Goal: Information Seeking & Learning: Learn about a topic

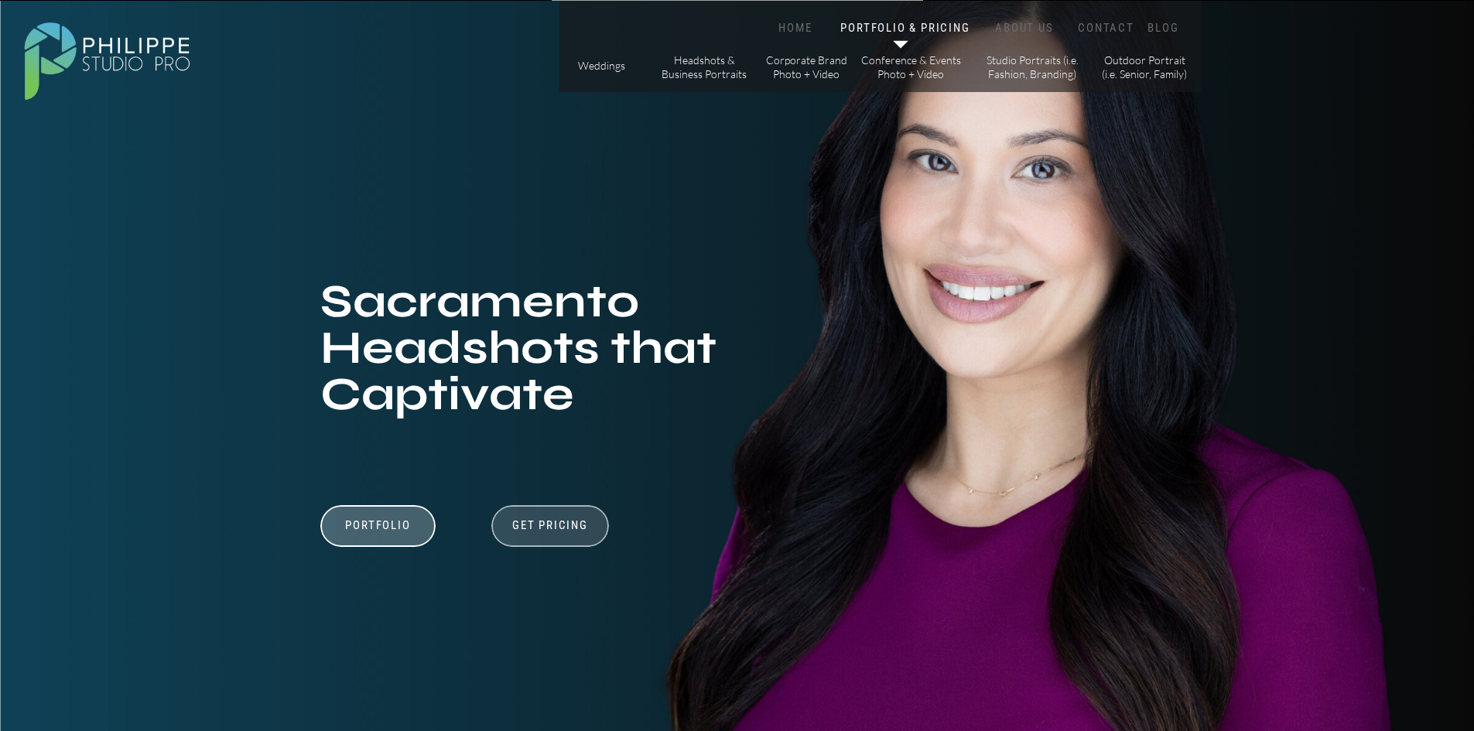
click at [552, 518] on div at bounding box center [550, 526] width 118 height 42
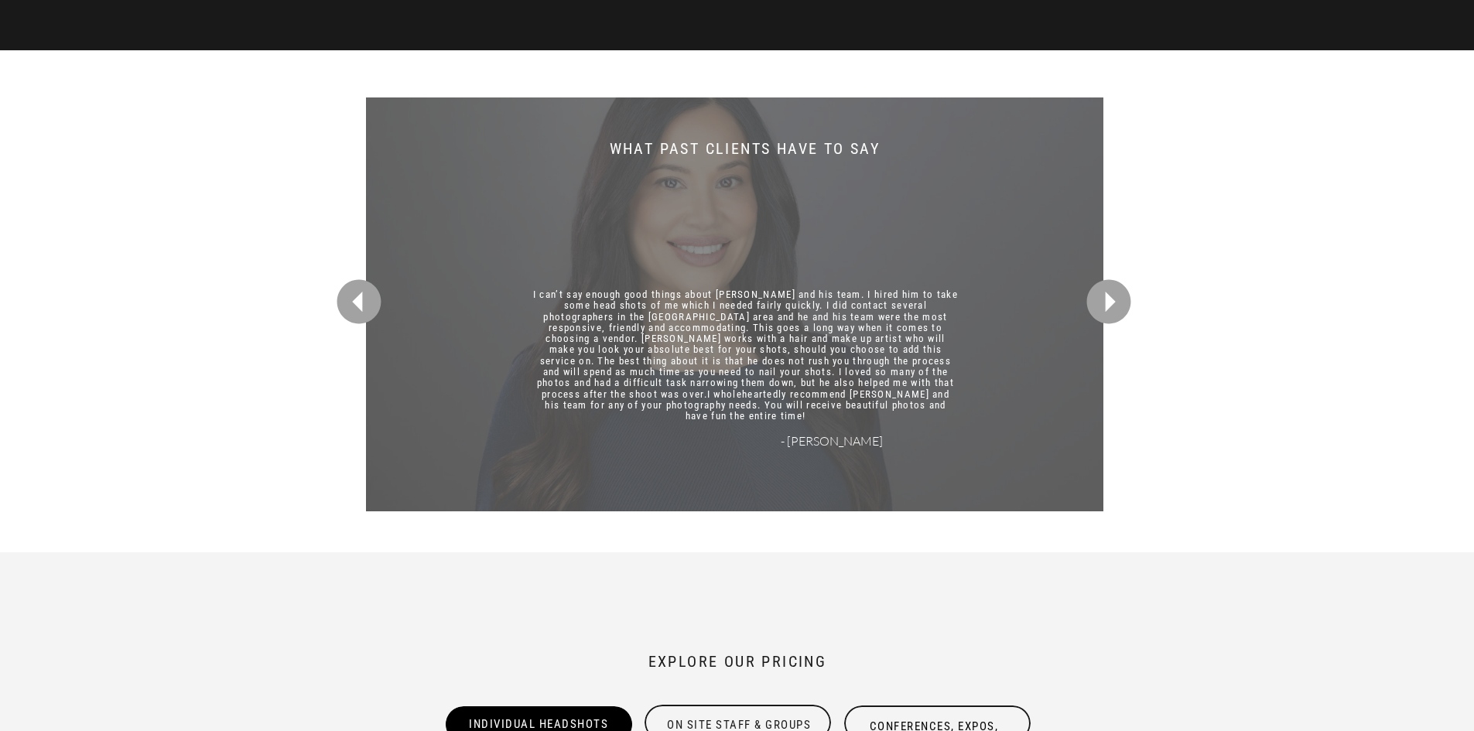
scroll to position [4181, 0]
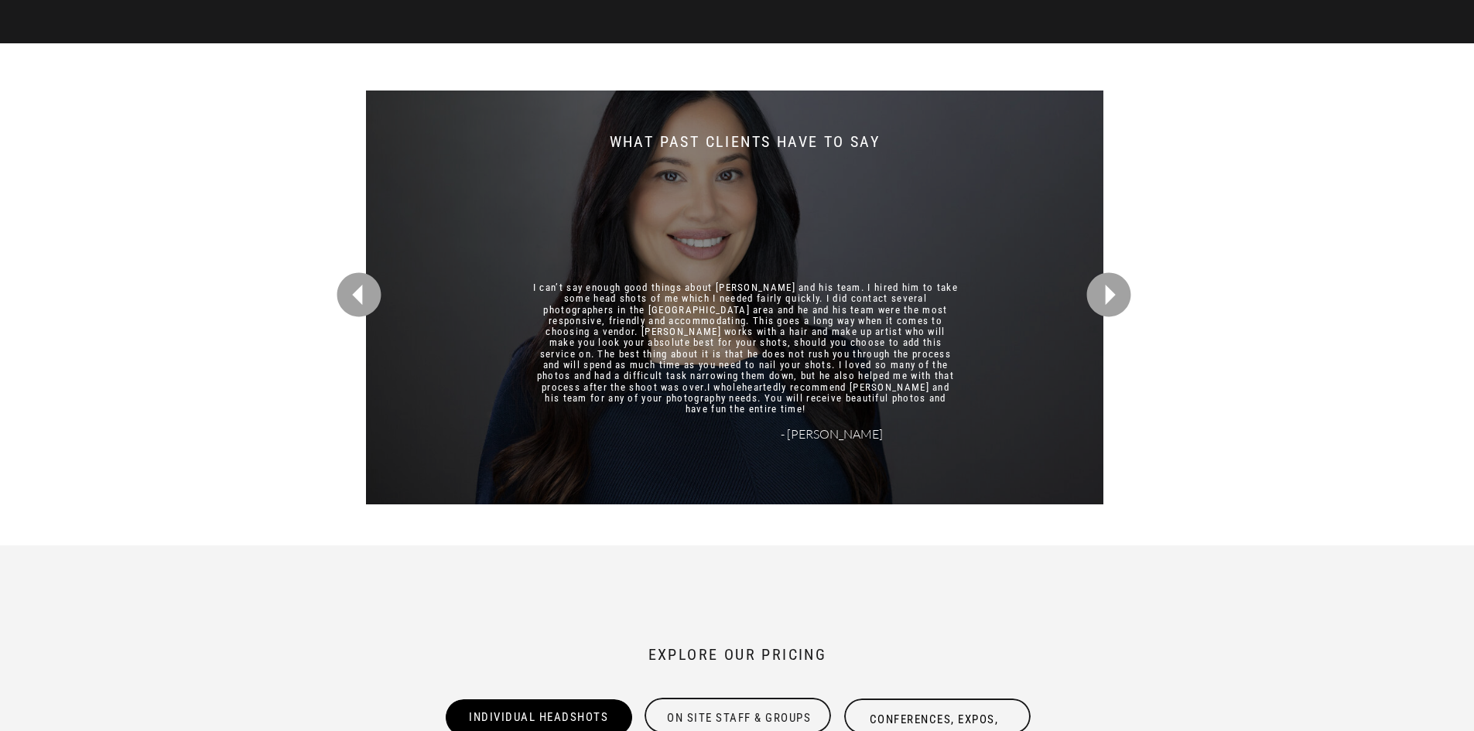
click at [1098, 291] on icon at bounding box center [1108, 295] width 44 height 44
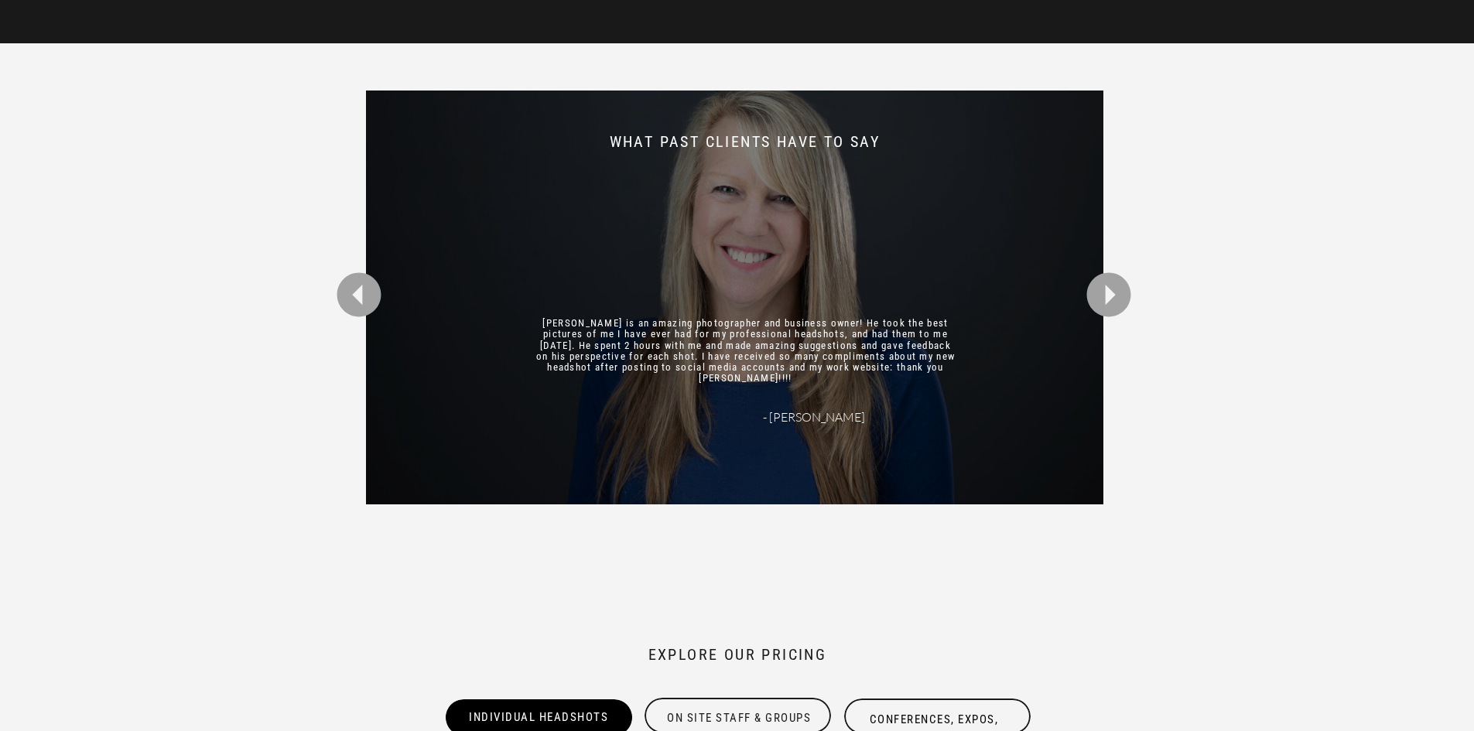
click at [1098, 291] on icon at bounding box center [1108, 295] width 44 height 44
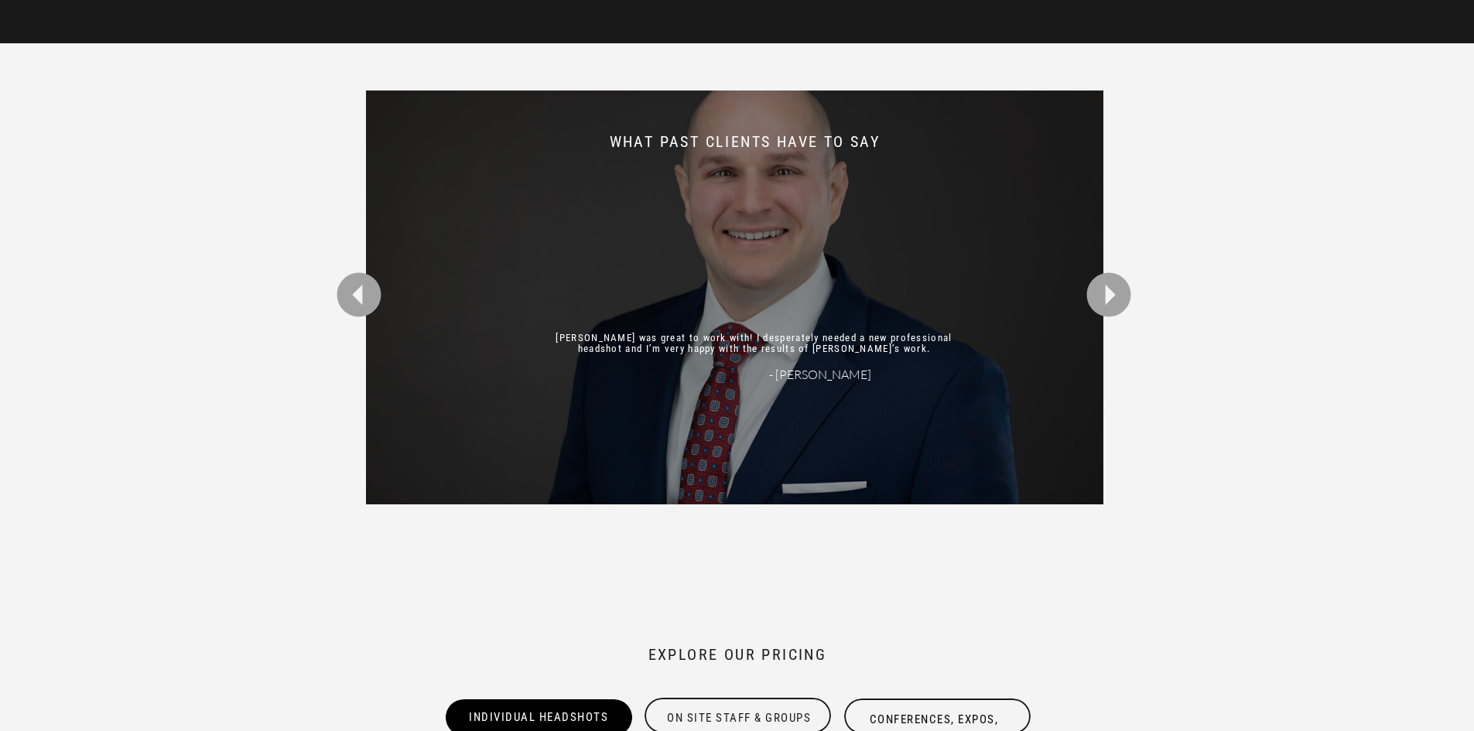
click at [1098, 291] on icon at bounding box center [1108, 295] width 44 height 44
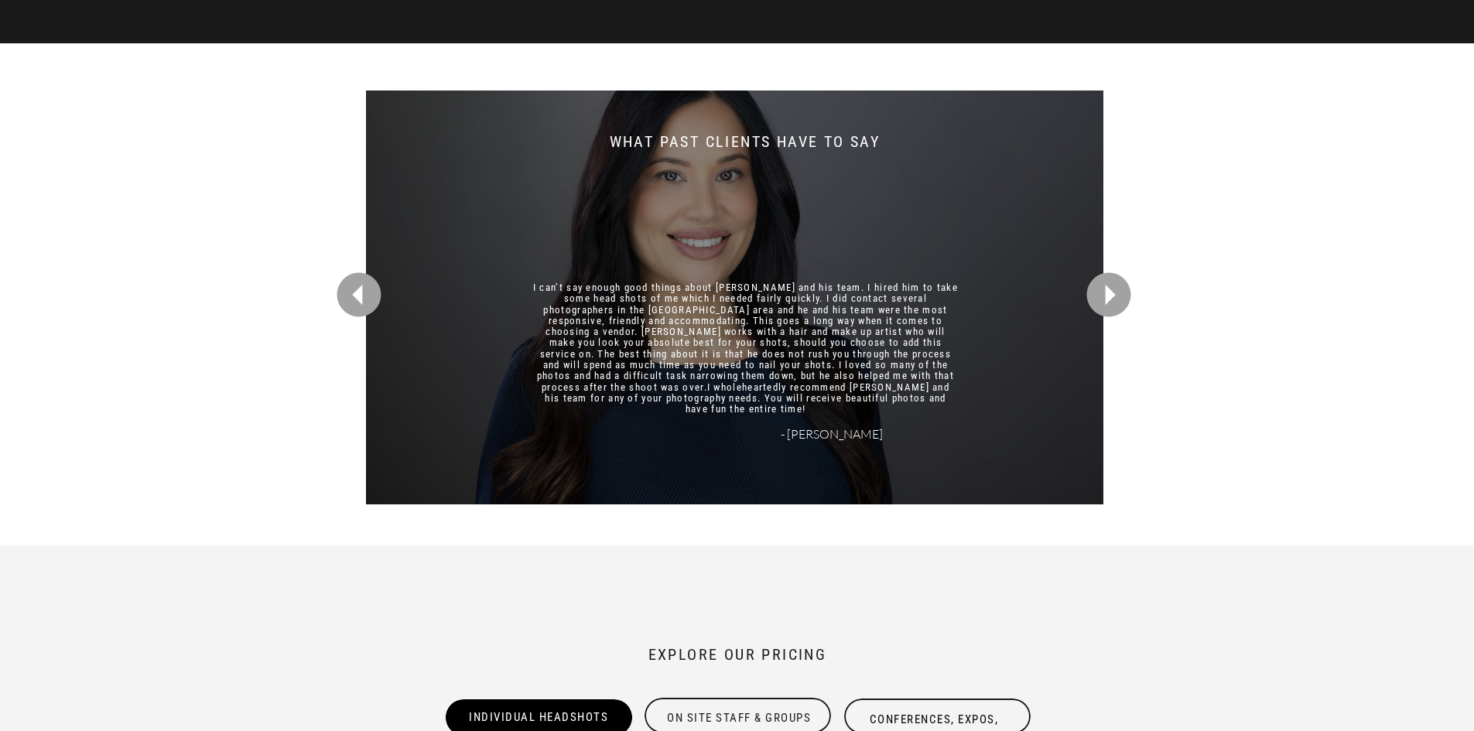
click at [1098, 291] on icon at bounding box center [1108, 295] width 44 height 44
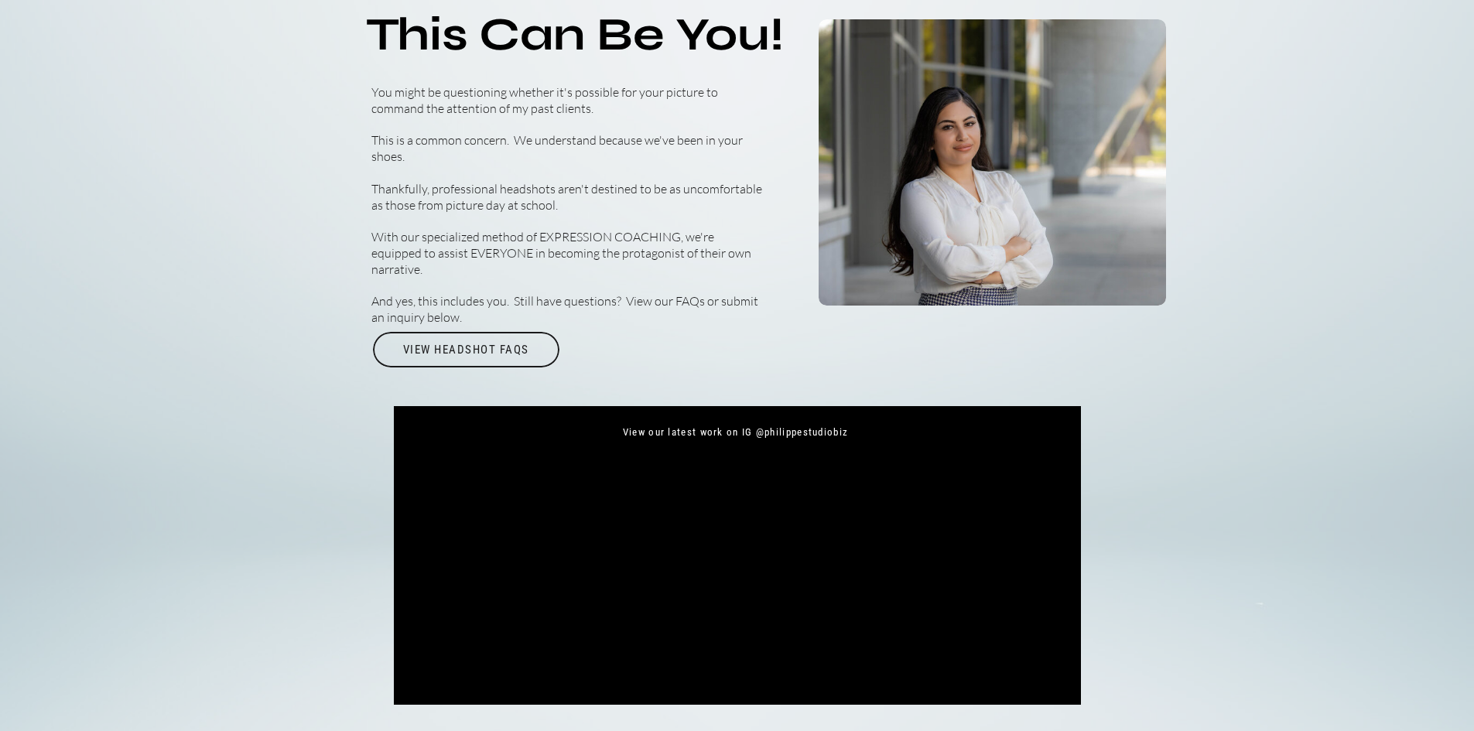
scroll to position [5625, 0]
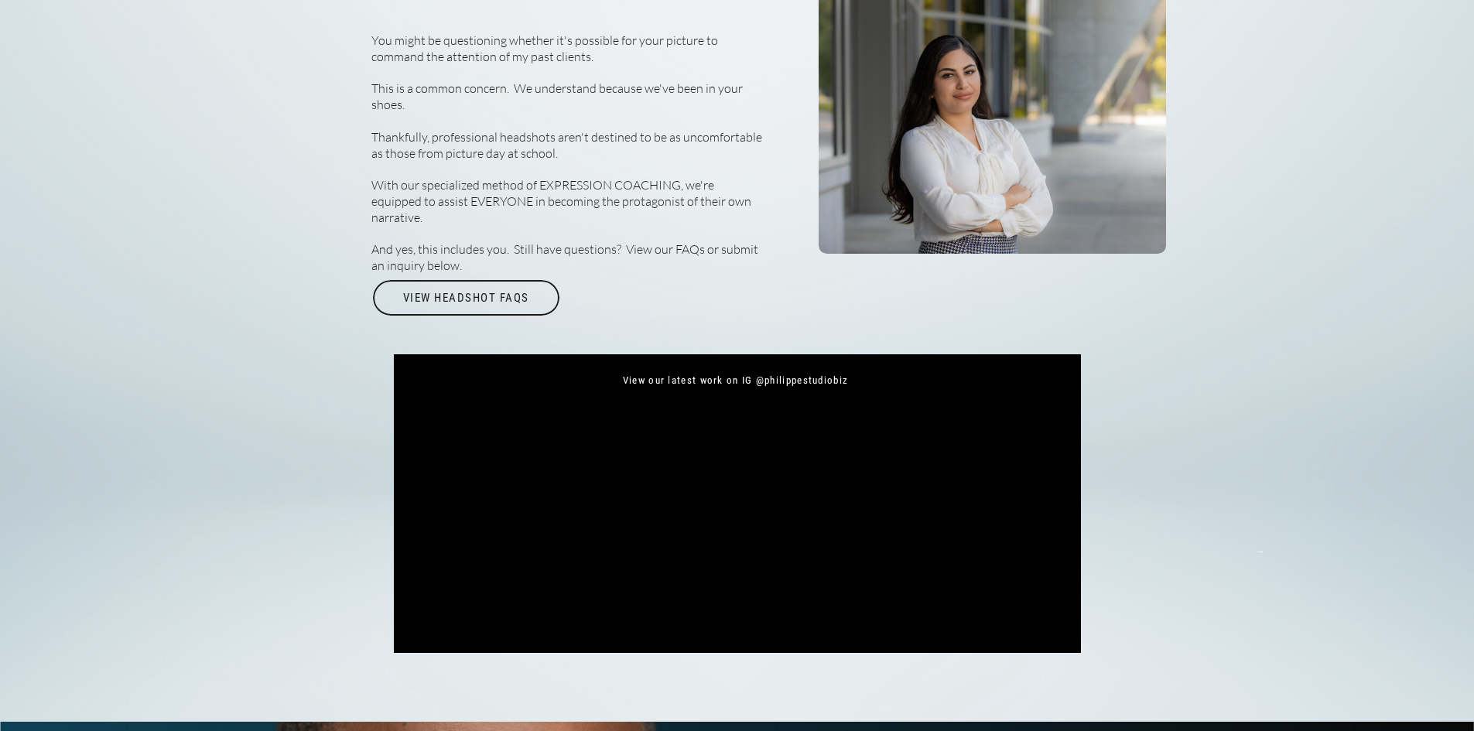
click at [663, 620] on div at bounding box center [736, 522] width 658 height 210
click at [444, 289] on div "View Headshot FAQs" at bounding box center [466, 298] width 190 height 36
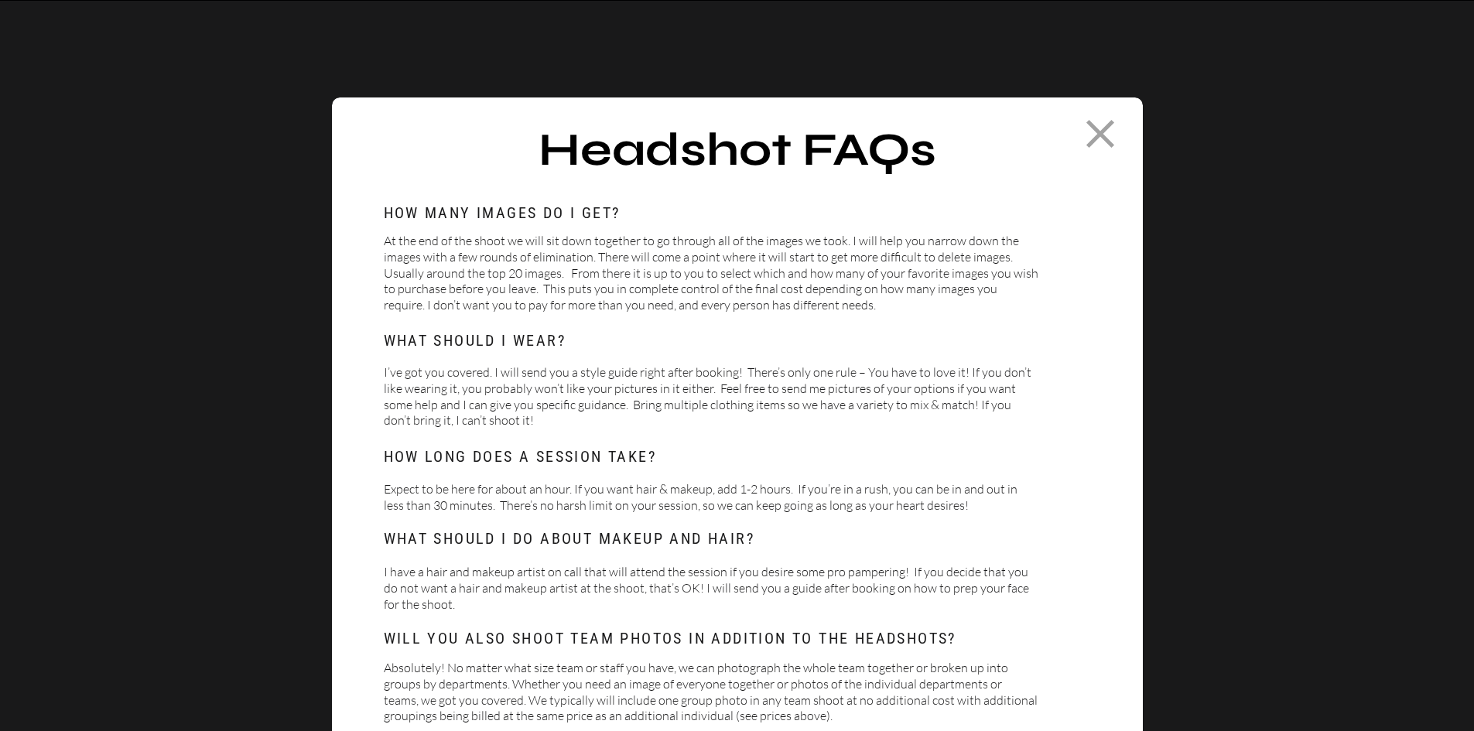
click at [1092, 137] on icon at bounding box center [1100, 134] width 48 height 48
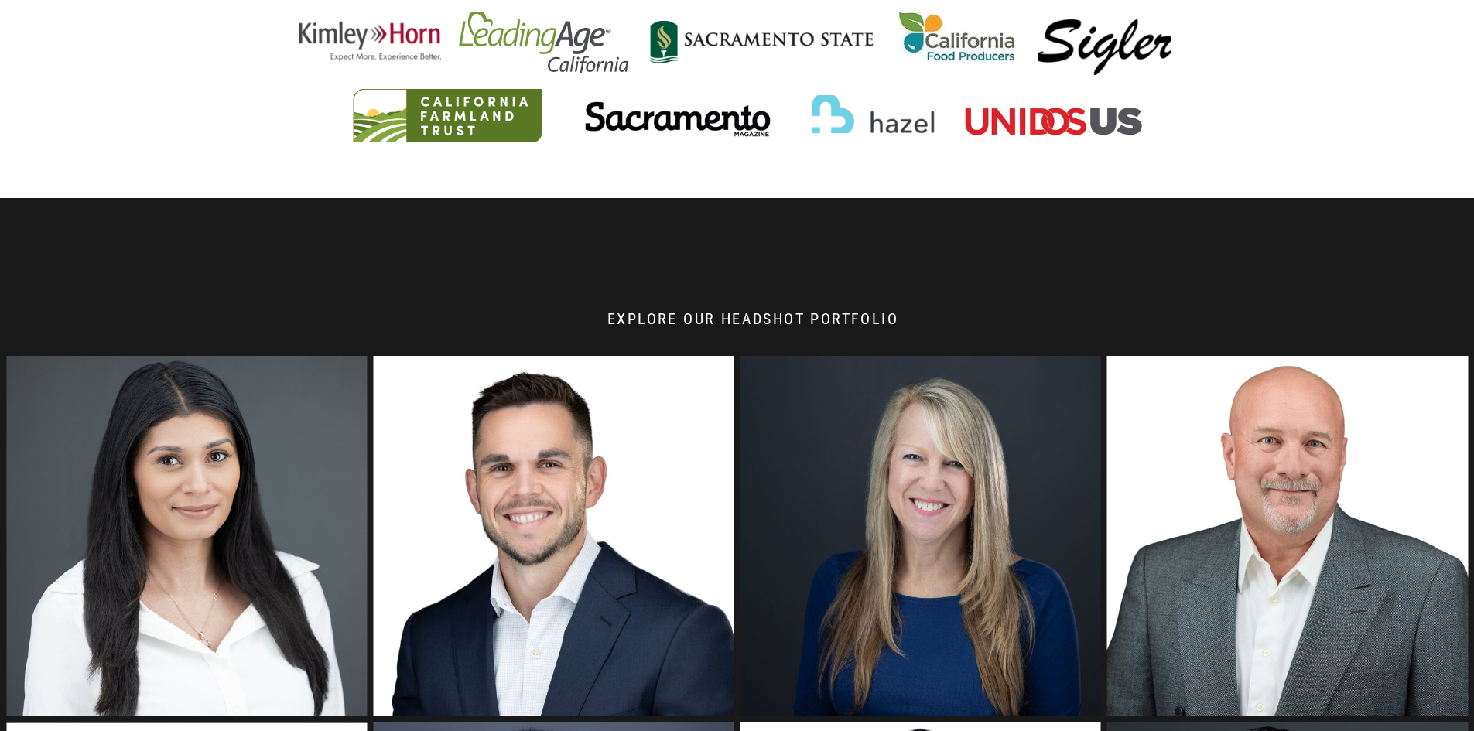
scroll to position [1055, 0]
